Goal: Information Seeking & Learning: Learn about a topic

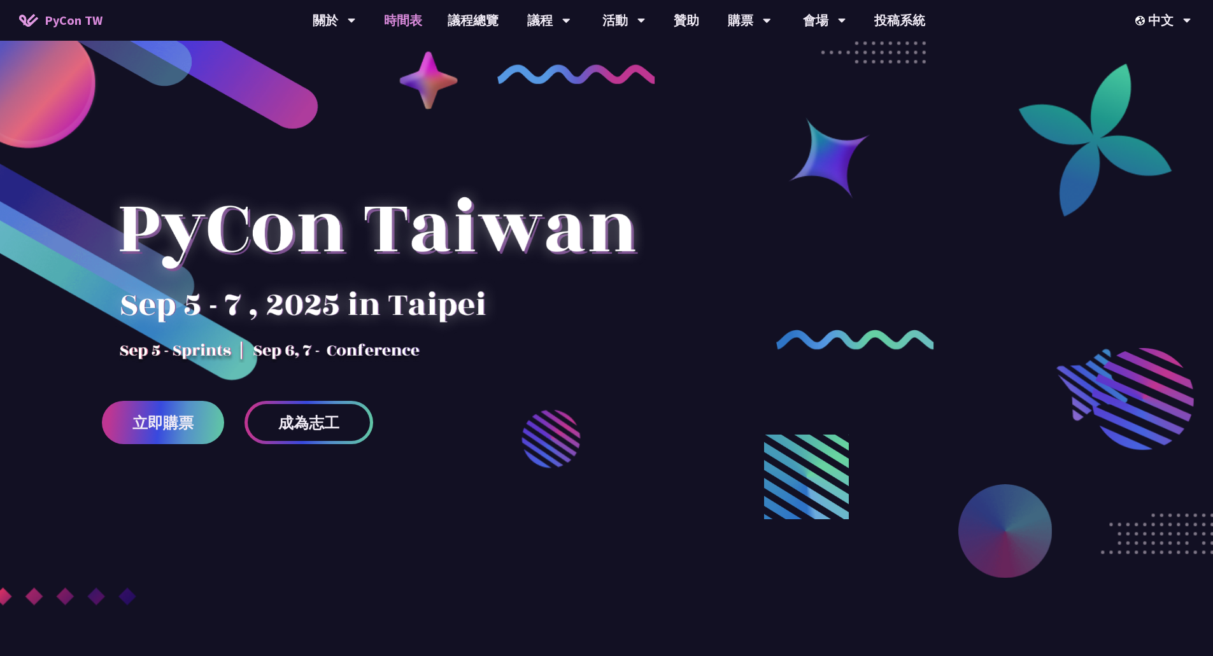
click at [418, 27] on link "時間表" at bounding box center [403, 20] width 64 height 41
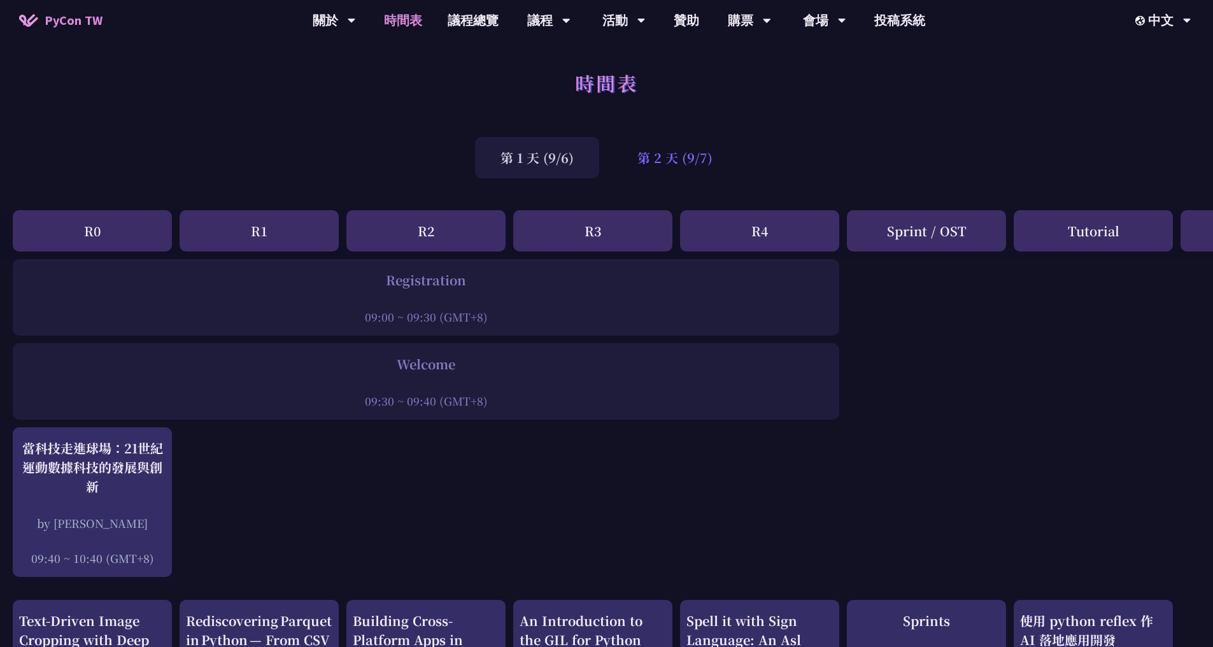
click at [662, 164] on div "第 2 天 (9/7)" at bounding box center [675, 157] width 126 height 41
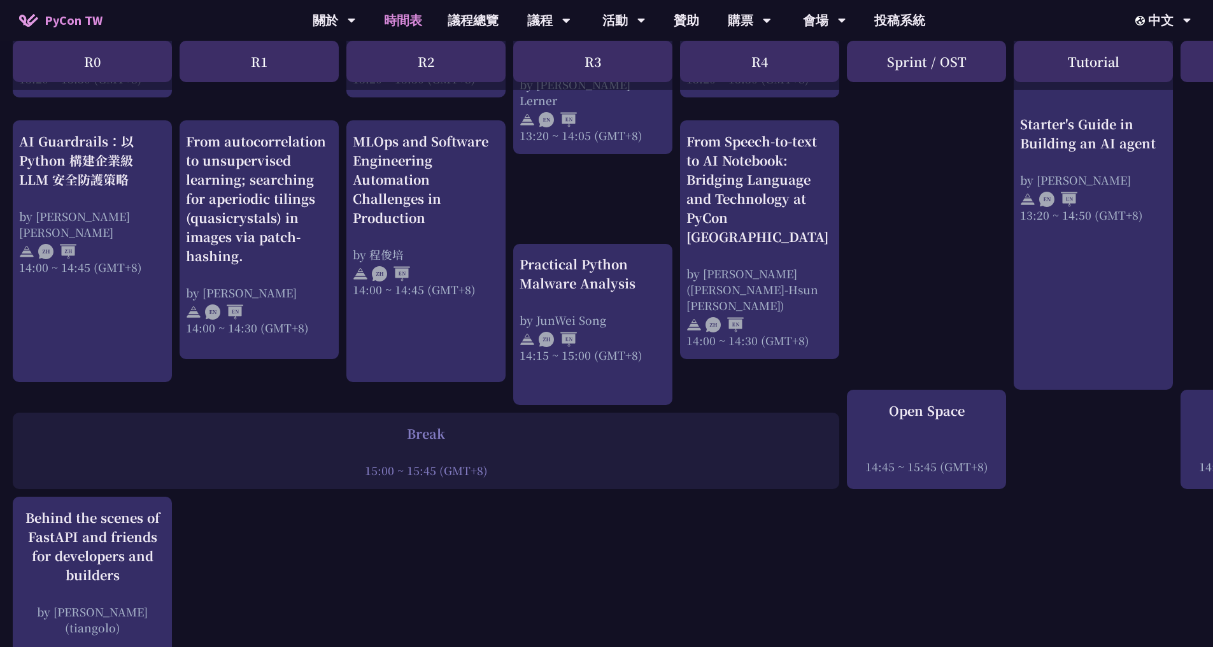
scroll to position [1259, 0]
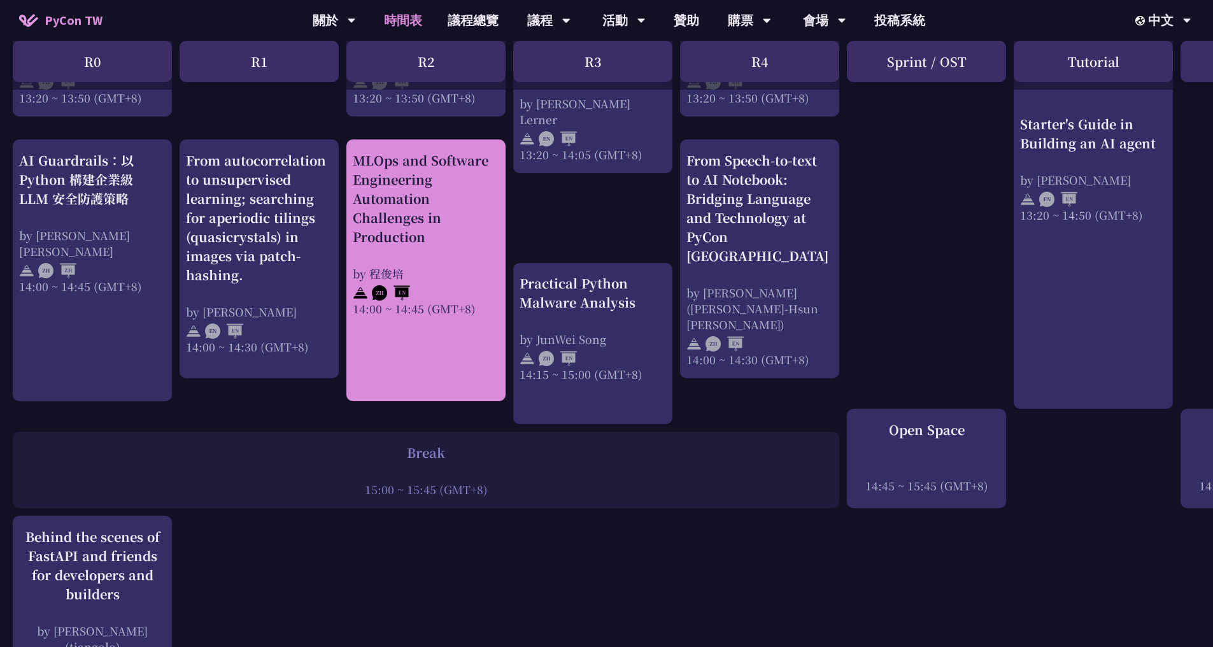
click at [426, 232] on div "MLOps and Software Engineering Automation Challenges in Production" at bounding box center [426, 198] width 146 height 95
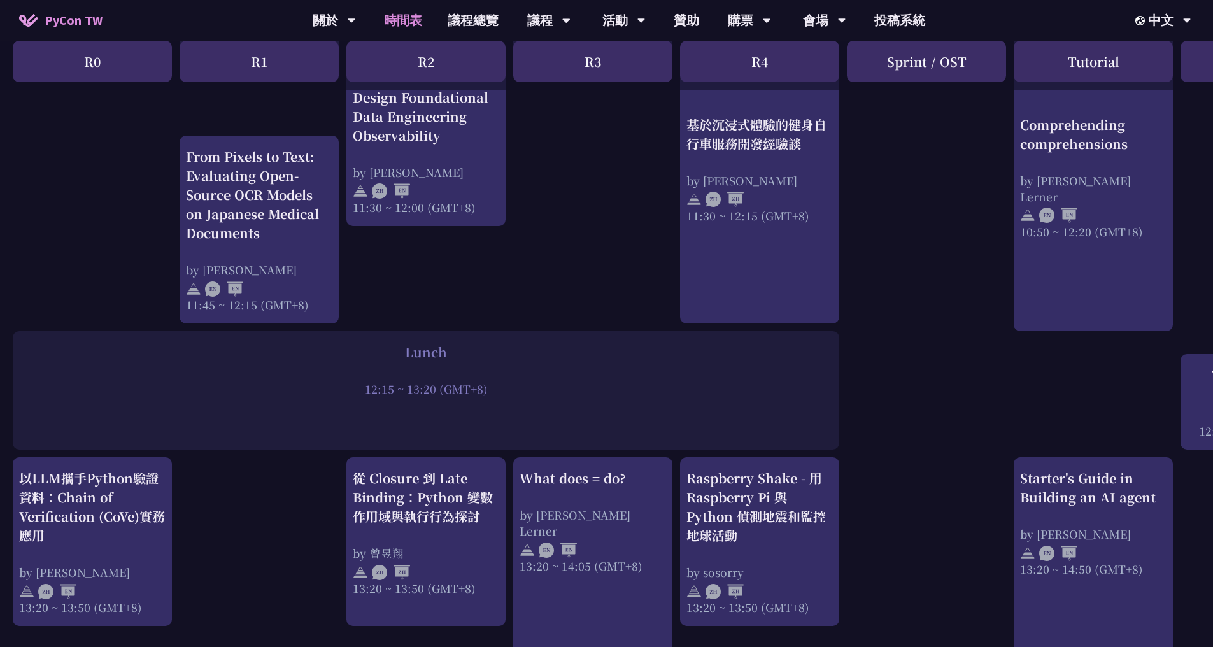
scroll to position [559, 0]
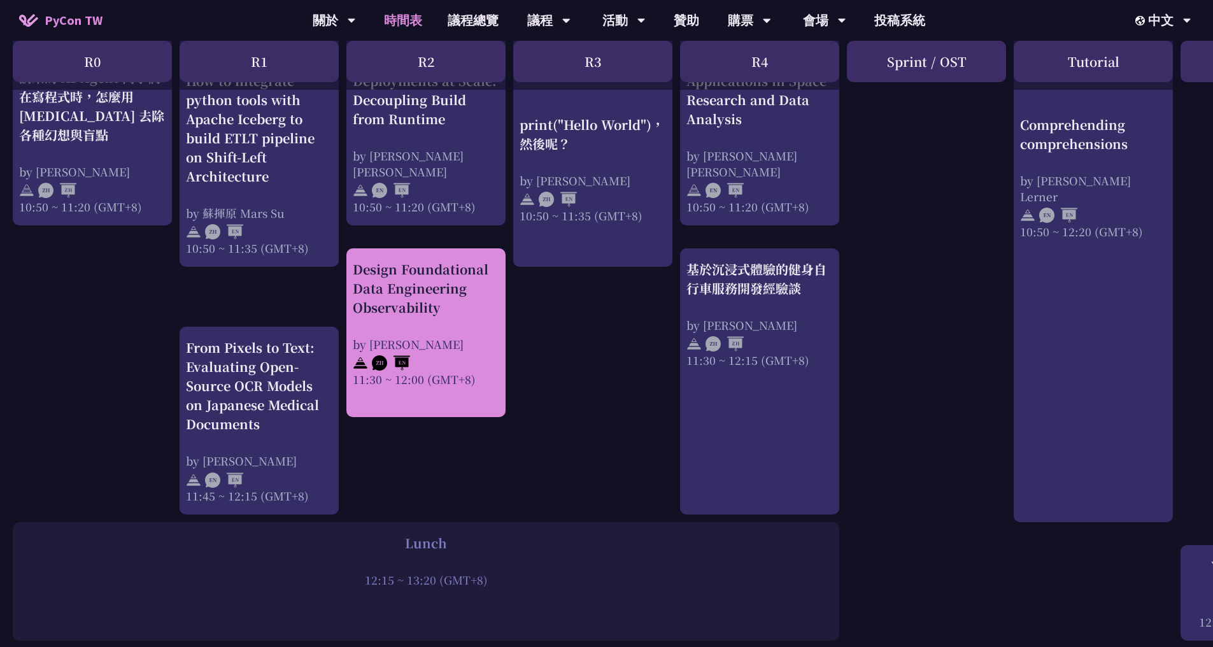
click at [460, 346] on div "by [PERSON_NAME]" at bounding box center [426, 344] width 146 height 16
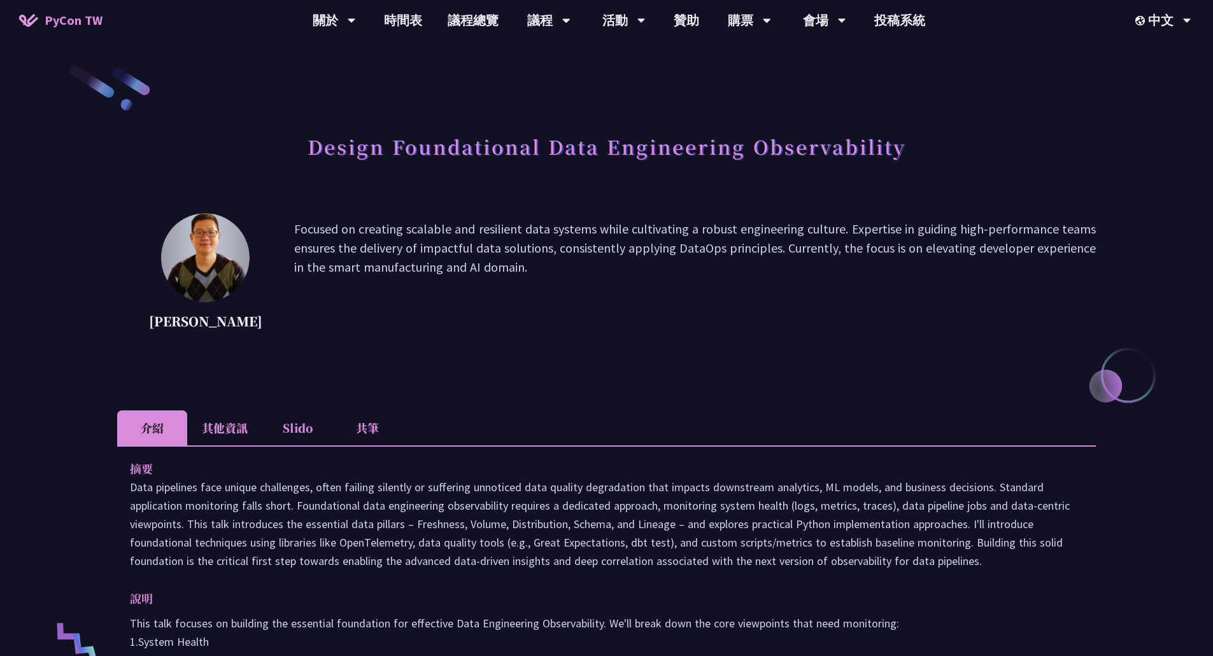
scroll to position [446, 0]
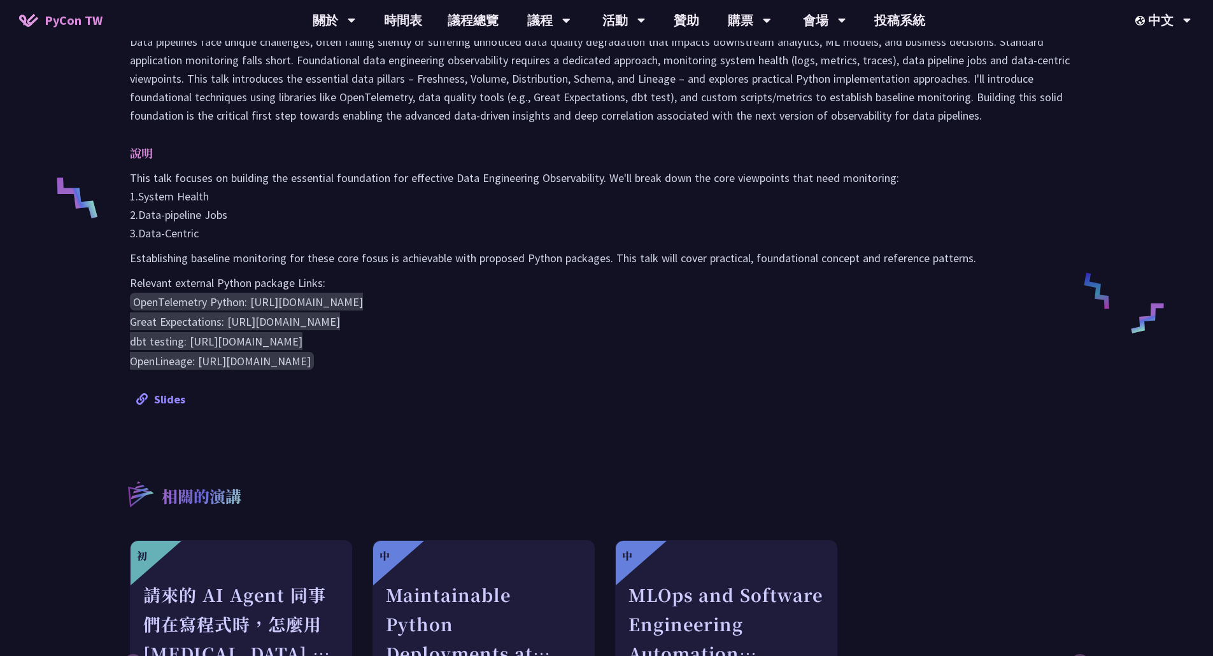
click at [179, 404] on link "Slides" at bounding box center [160, 399] width 49 height 15
